Goal: Task Accomplishment & Management: Complete application form

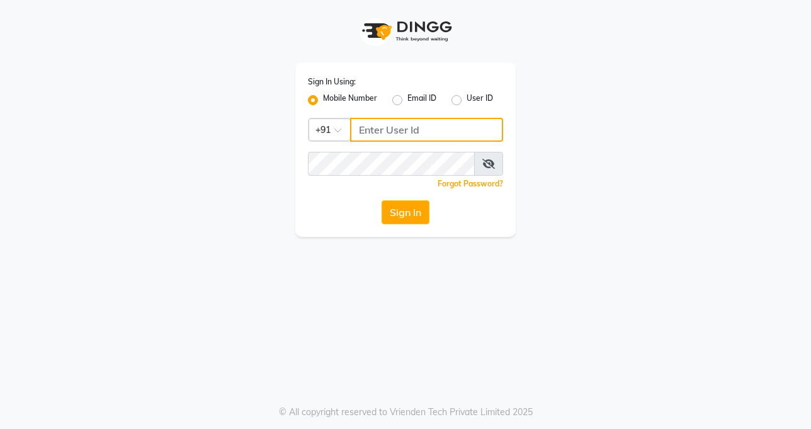
click at [427, 128] on input "Username" at bounding box center [426, 130] width 153 height 24
type input "9899922622"
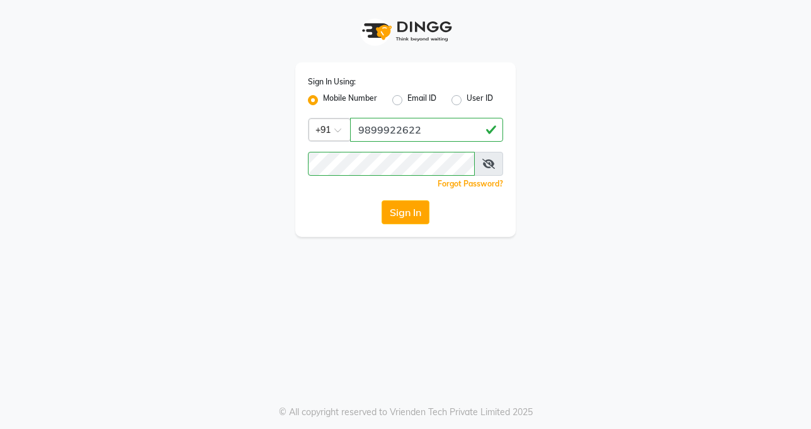
click at [378, 266] on div "Sign In Using: Mobile Number Email ID User ID Country Code × [PHONE_NUMBER] Rem…" at bounding box center [405, 214] width 811 height 429
click at [402, 207] on button "Sign In" at bounding box center [405, 212] width 48 height 24
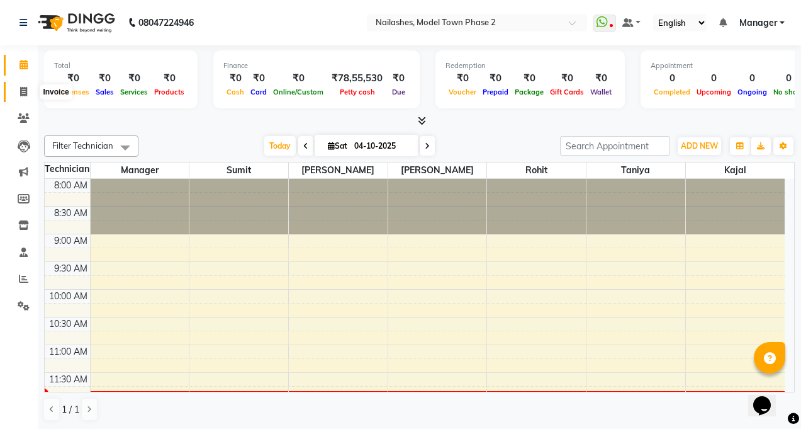
click at [13, 93] on span at bounding box center [24, 92] width 22 height 14
select select "service"
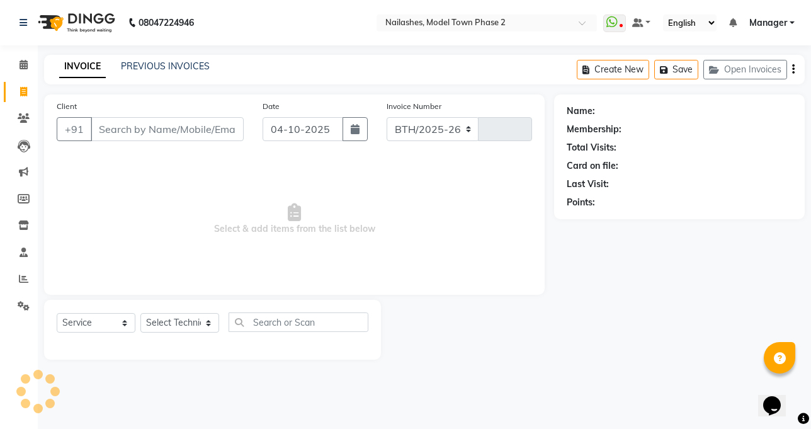
select select "3840"
type input "1502"
click at [179, 313] on select "Select Technician [PERSON_NAME] Manager [PERSON_NAME] Sumit [PERSON_NAME]" at bounding box center [179, 323] width 79 height 20
select select "86355"
click at [140, 313] on select "Select Technician [PERSON_NAME] Manager [PERSON_NAME] Sumit [PERSON_NAME]" at bounding box center [179, 323] width 79 height 20
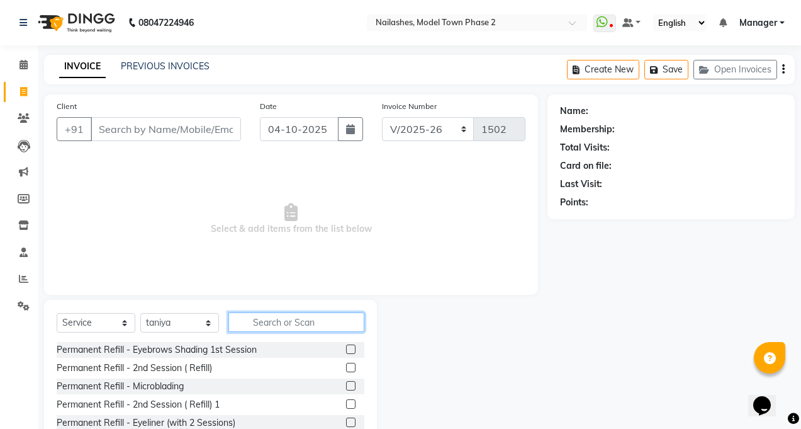
click at [307, 327] on input "text" at bounding box center [297, 322] width 136 height 20
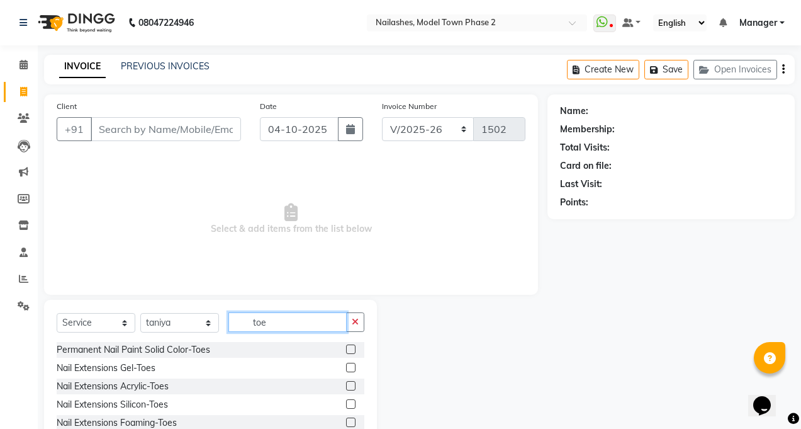
type input "toe"
click at [346, 351] on label at bounding box center [350, 348] width 9 height 9
click at [346, 351] on input "checkbox" at bounding box center [350, 350] width 8 height 8
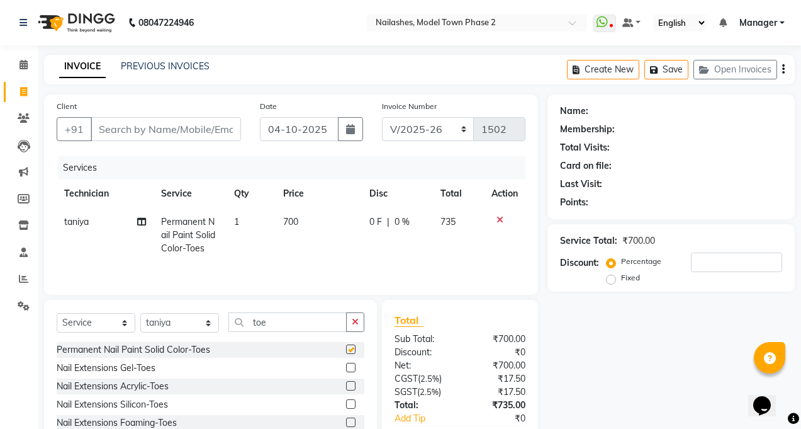
checkbox input "false"
click at [315, 239] on td "700" at bounding box center [319, 235] width 87 height 55
select select "86355"
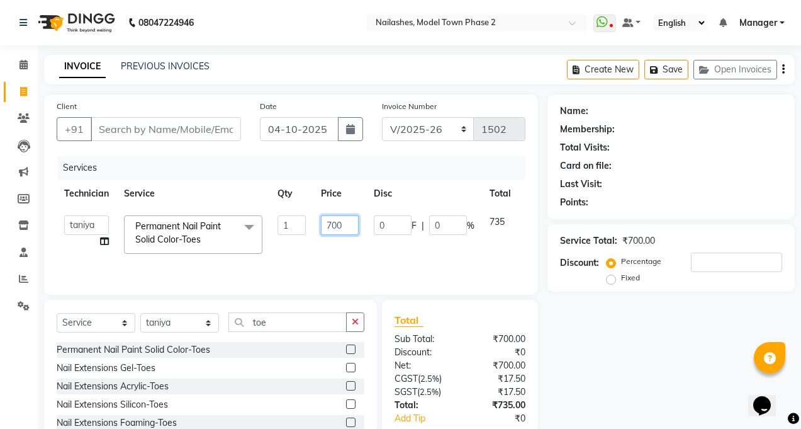
click at [341, 217] on input "700" at bounding box center [340, 225] width 38 height 20
type input "7"
type input "500"
click at [311, 262] on div "Services Technician Service Qty Price Disc Total Action [PERSON_NAME] kajal Man…" at bounding box center [291, 219] width 469 height 126
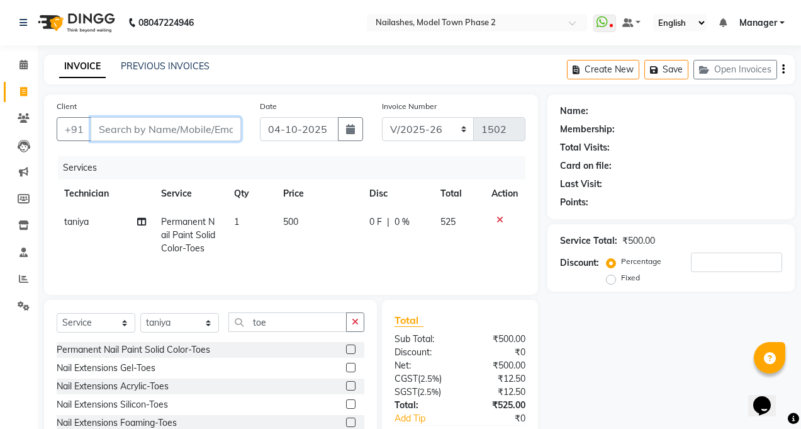
click at [184, 133] on input "Client" at bounding box center [166, 129] width 150 height 24
click at [183, 132] on input "Client" at bounding box center [166, 129] width 150 height 24
type input "9"
type input "0"
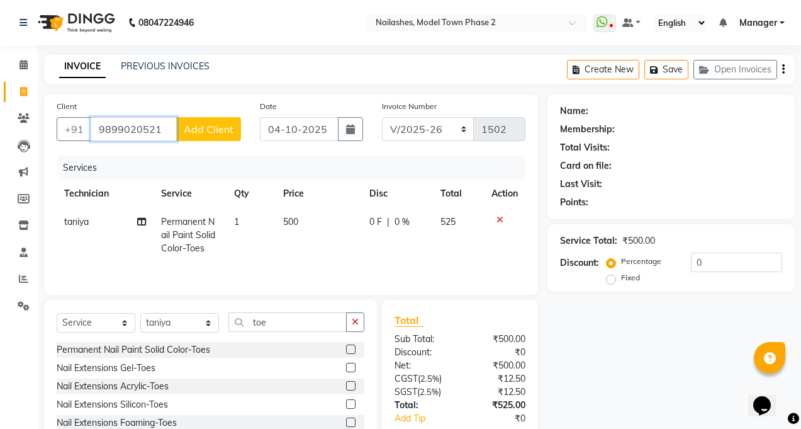
type input "9899020521"
click at [183, 131] on button "Add Client" at bounding box center [208, 129] width 65 height 24
select select "21"
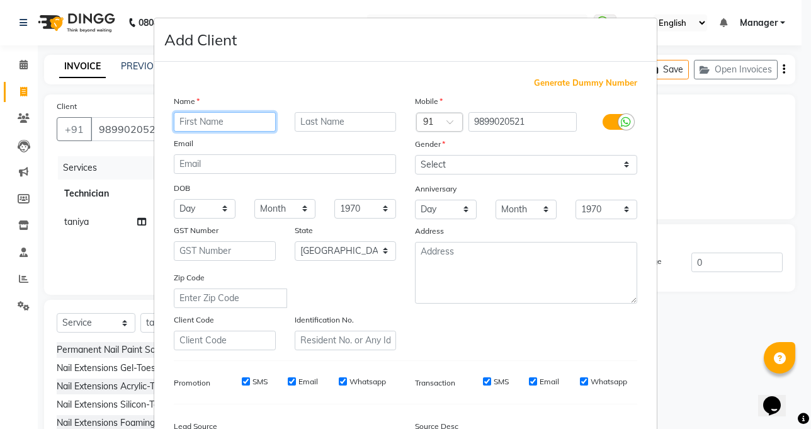
click at [196, 112] on input "text" at bounding box center [225, 122] width 102 height 20
type input "[PERSON_NAME]"
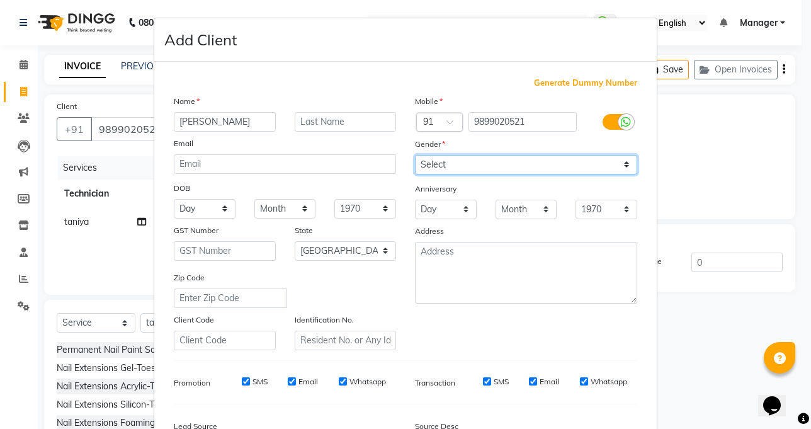
click at [470, 165] on select "Select [DEMOGRAPHIC_DATA] [DEMOGRAPHIC_DATA] Other Prefer Not To Say" at bounding box center [526, 165] width 222 height 20
select select "[DEMOGRAPHIC_DATA]"
click at [415, 155] on select "Select [DEMOGRAPHIC_DATA] [DEMOGRAPHIC_DATA] Other Prefer Not To Say" at bounding box center [526, 165] width 222 height 20
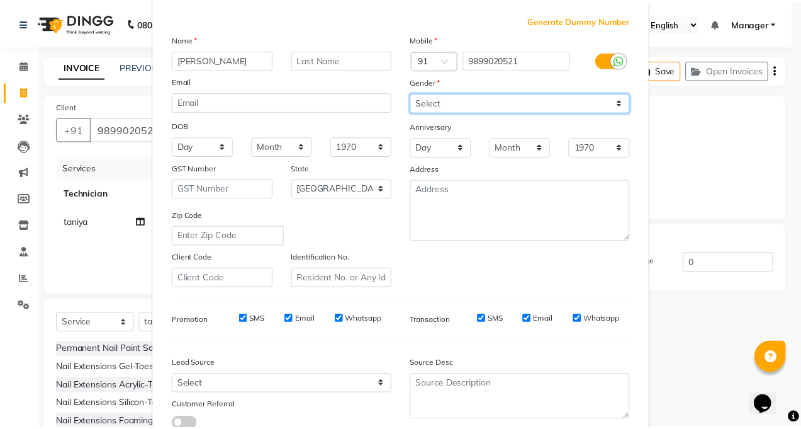
scroll to position [152, 0]
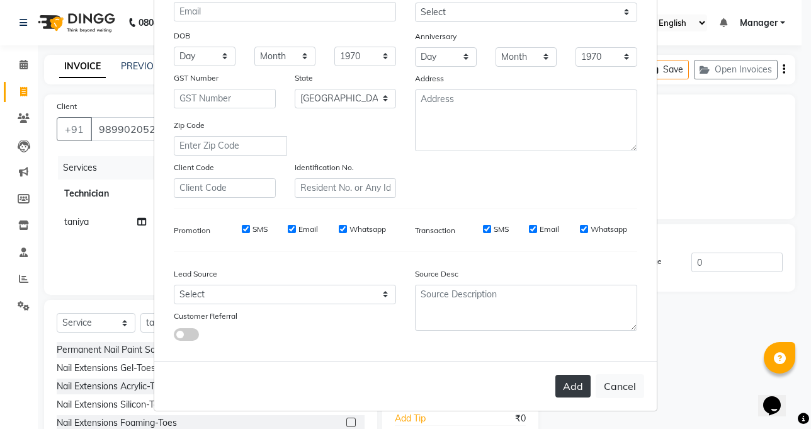
click at [566, 376] on button "Add" at bounding box center [572, 386] width 35 height 23
click at [566, 376] on div "Add Cancel" at bounding box center [405, 386] width 502 height 50
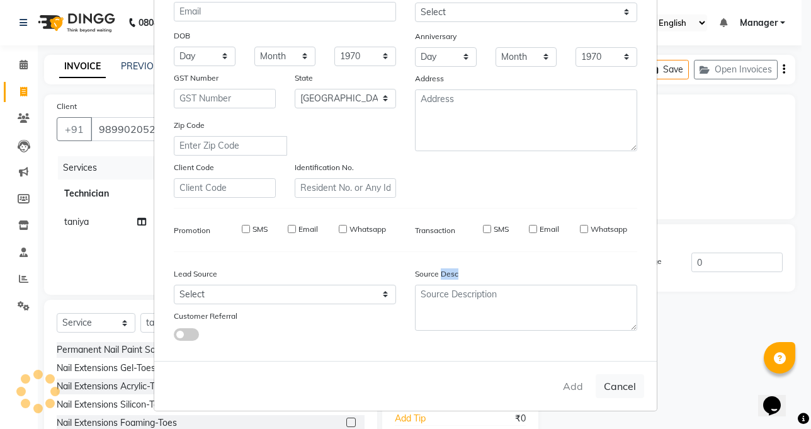
type input "98******21"
select select
select select "null"
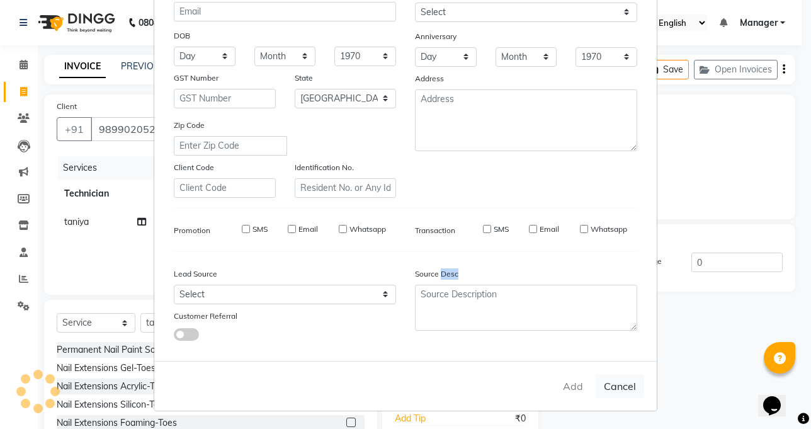
select select
checkbox input "false"
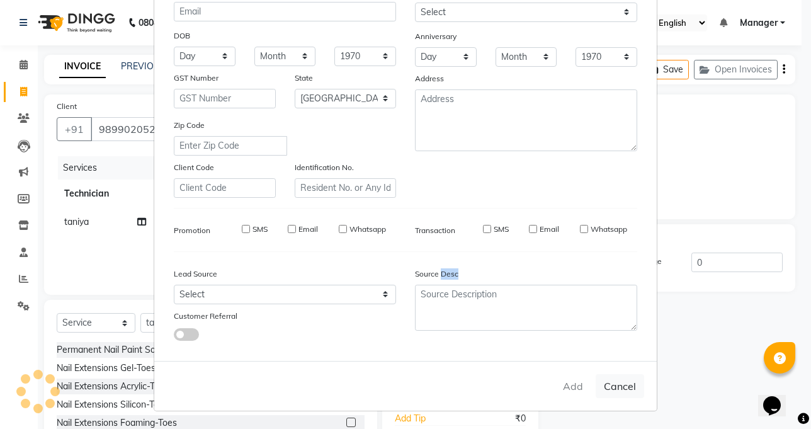
checkbox input "false"
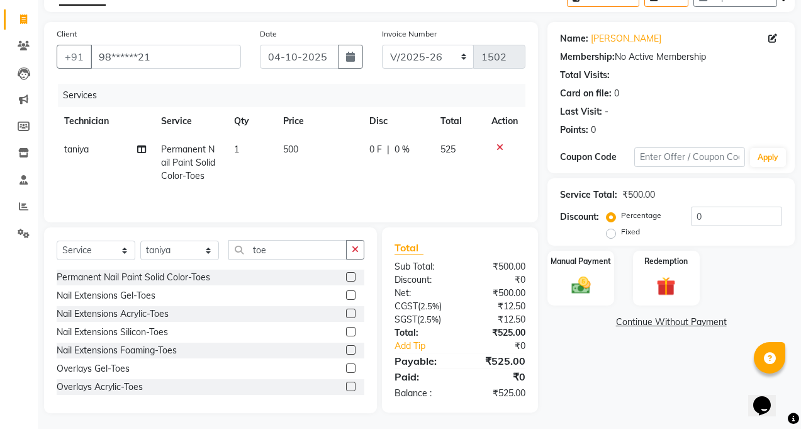
scroll to position [76, 0]
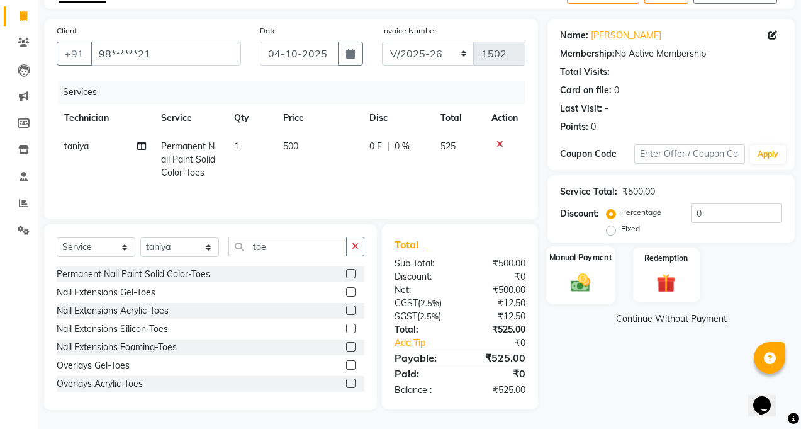
click at [588, 296] on div "Manual Payment" at bounding box center [580, 274] width 69 height 57
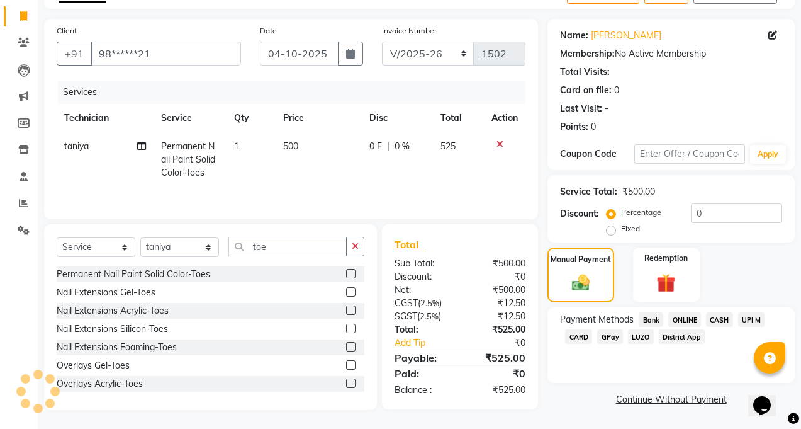
click at [728, 319] on span "CASH" at bounding box center [719, 319] width 27 height 14
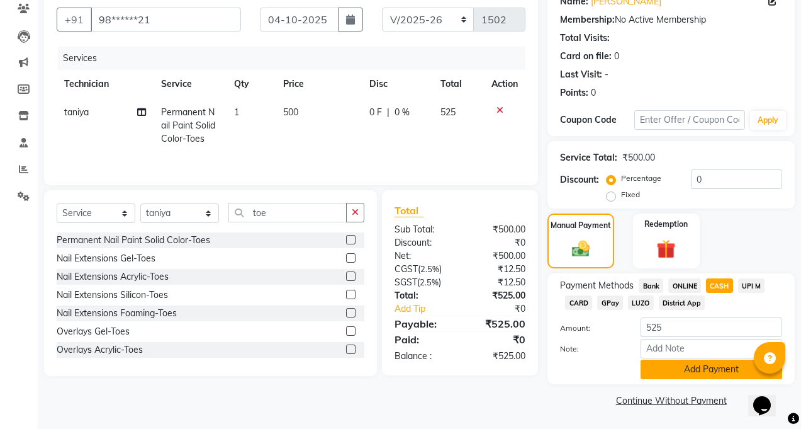
click at [691, 373] on button "Add Payment" at bounding box center [712, 369] width 142 height 20
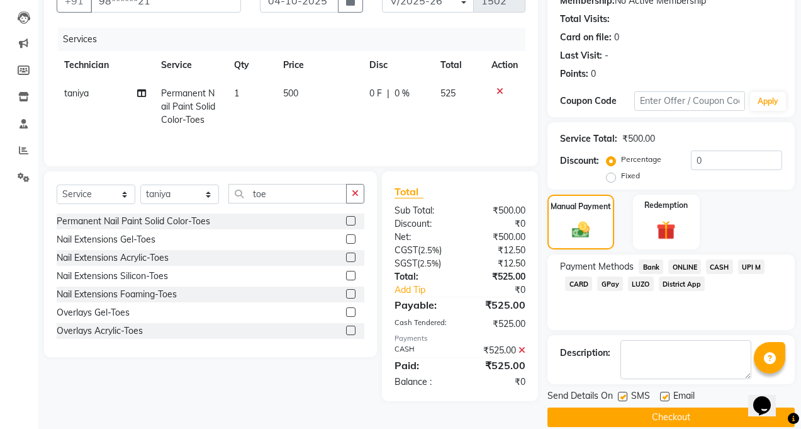
scroll to position [145, 0]
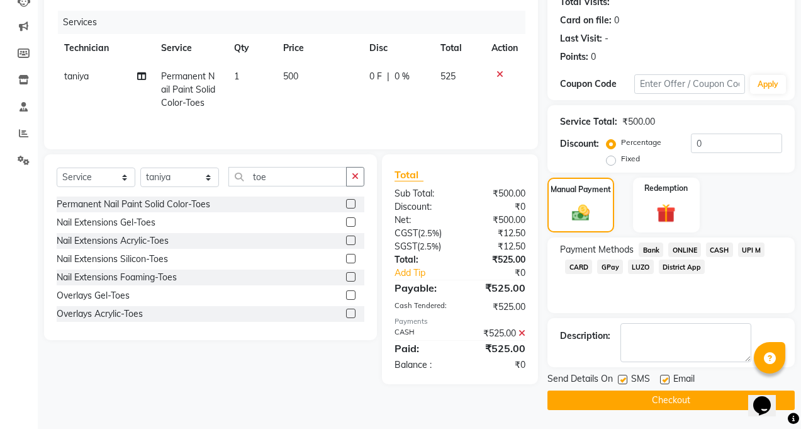
click at [671, 402] on button "Checkout" at bounding box center [671, 400] width 247 height 20
click at [671, 402] on div "Checkout" at bounding box center [671, 400] width 247 height 20
